Goal: Transaction & Acquisition: Purchase product/service

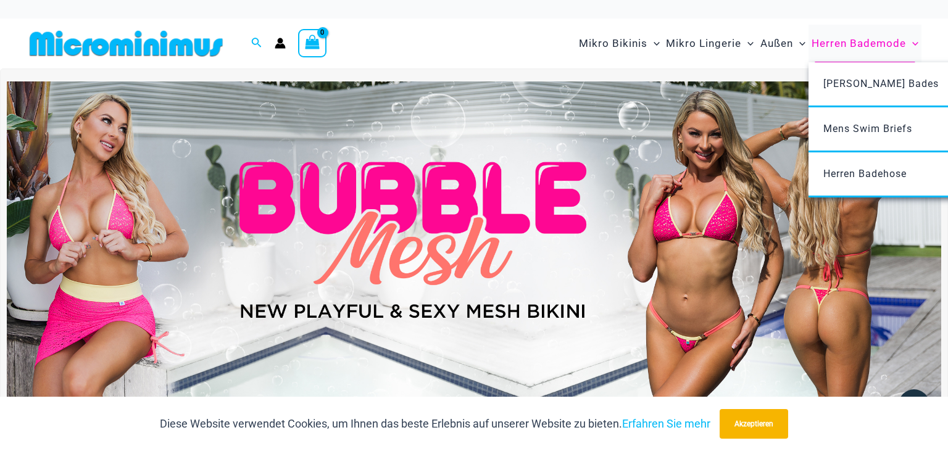
click at [852, 42] on span "Herren Bademode" at bounding box center [858, 43] width 94 height 31
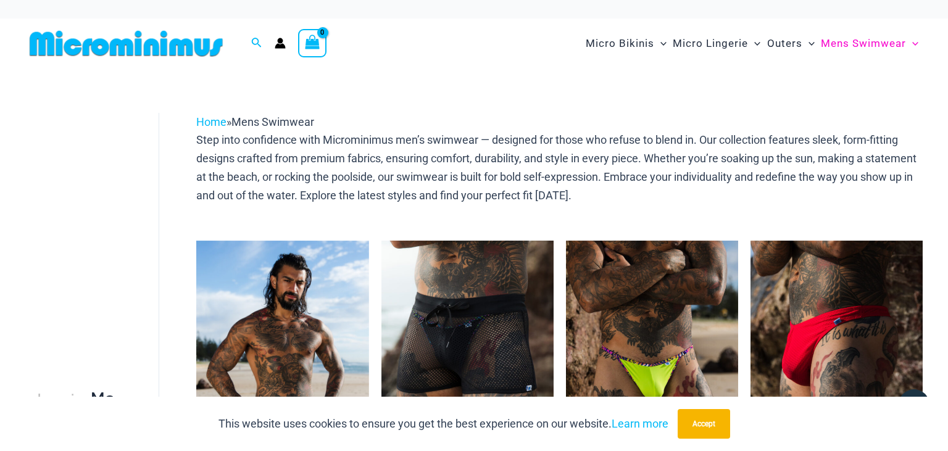
click at [211, 48] on img at bounding box center [126, 44] width 203 height 28
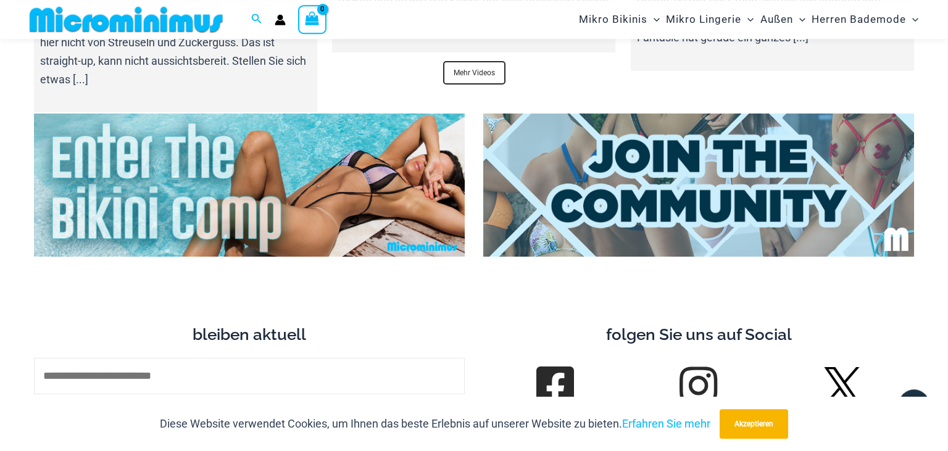
scroll to position [4505, 0]
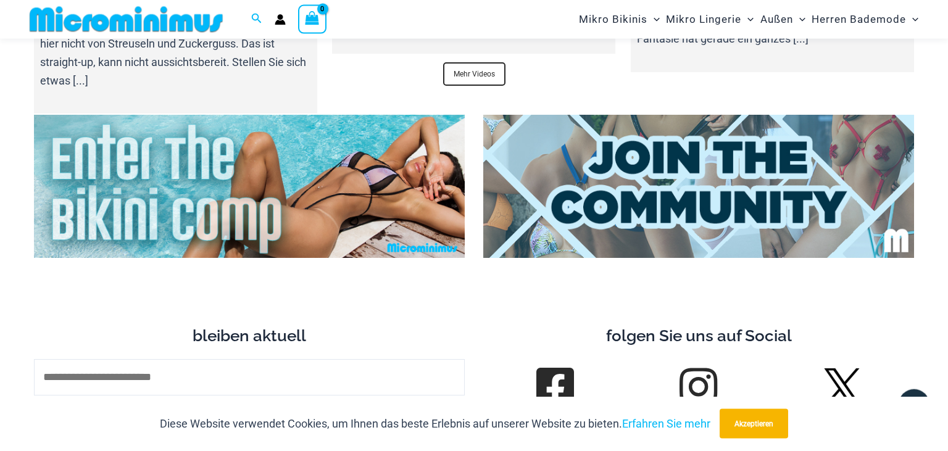
click at [221, 197] on img at bounding box center [249, 187] width 431 height 144
click at [663, 188] on img at bounding box center [698, 187] width 431 height 144
click at [243, 196] on img at bounding box center [249, 187] width 431 height 144
